Goal: Book appointment/travel/reservation

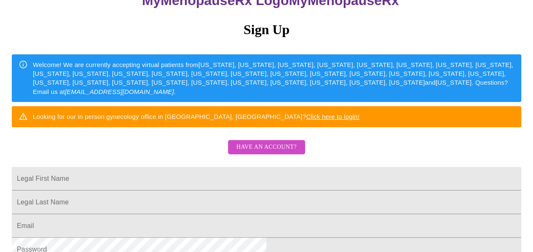
scroll to position [75, 0]
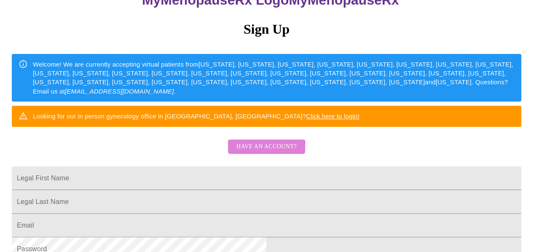
click at [260, 152] on span "Have an account?" at bounding box center [266, 146] width 60 height 11
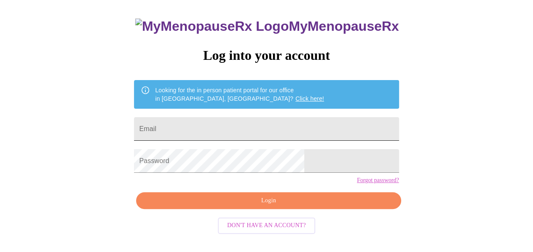
click at [247, 128] on input "Email" at bounding box center [266, 129] width 264 height 24
type input "[EMAIL_ADDRESS][DOMAIN_NAME]"
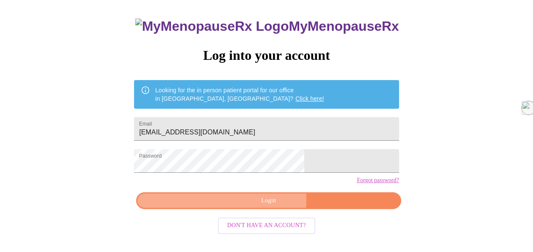
click at [249, 206] on span "Login" at bounding box center [268, 200] width 245 height 11
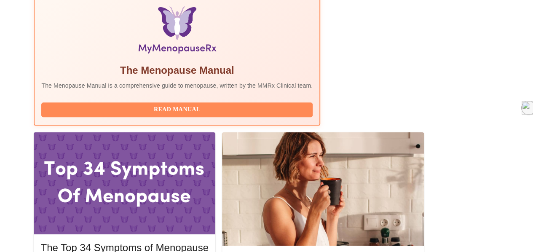
scroll to position [290, 0]
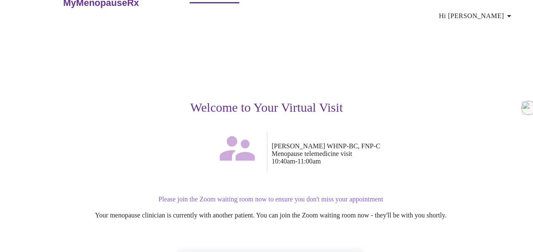
scroll to position [23, 0]
click at [281, 195] on p "Please join the Zoom waiting room now to ensure you don't miss your appointment" at bounding box center [270, 199] width 497 height 8
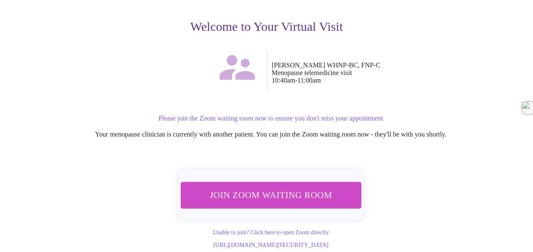
scroll to position [110, 0]
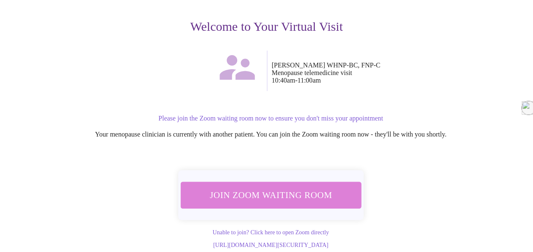
click at [281, 191] on span "Join Zoom Waiting Room" at bounding box center [270, 195] width 158 height 16
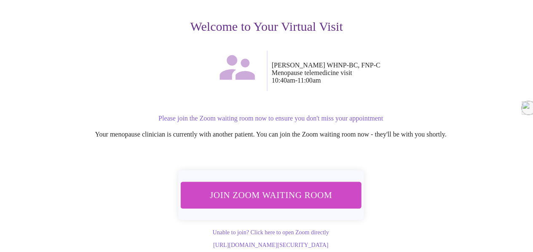
click at [439, 79] on div "[PERSON_NAME] WHNP-BC, FNP-C Menopause telemedicine visit 10:40am - 11:00am" at bounding box center [393, 71] width 253 height 40
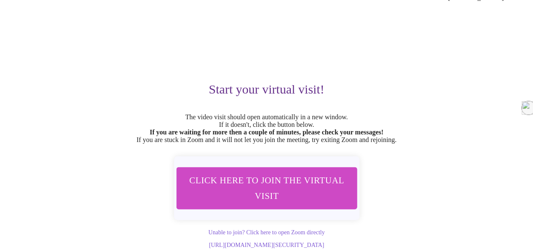
scroll to position [59, 0]
